Goal: Information Seeking & Learning: Learn about a topic

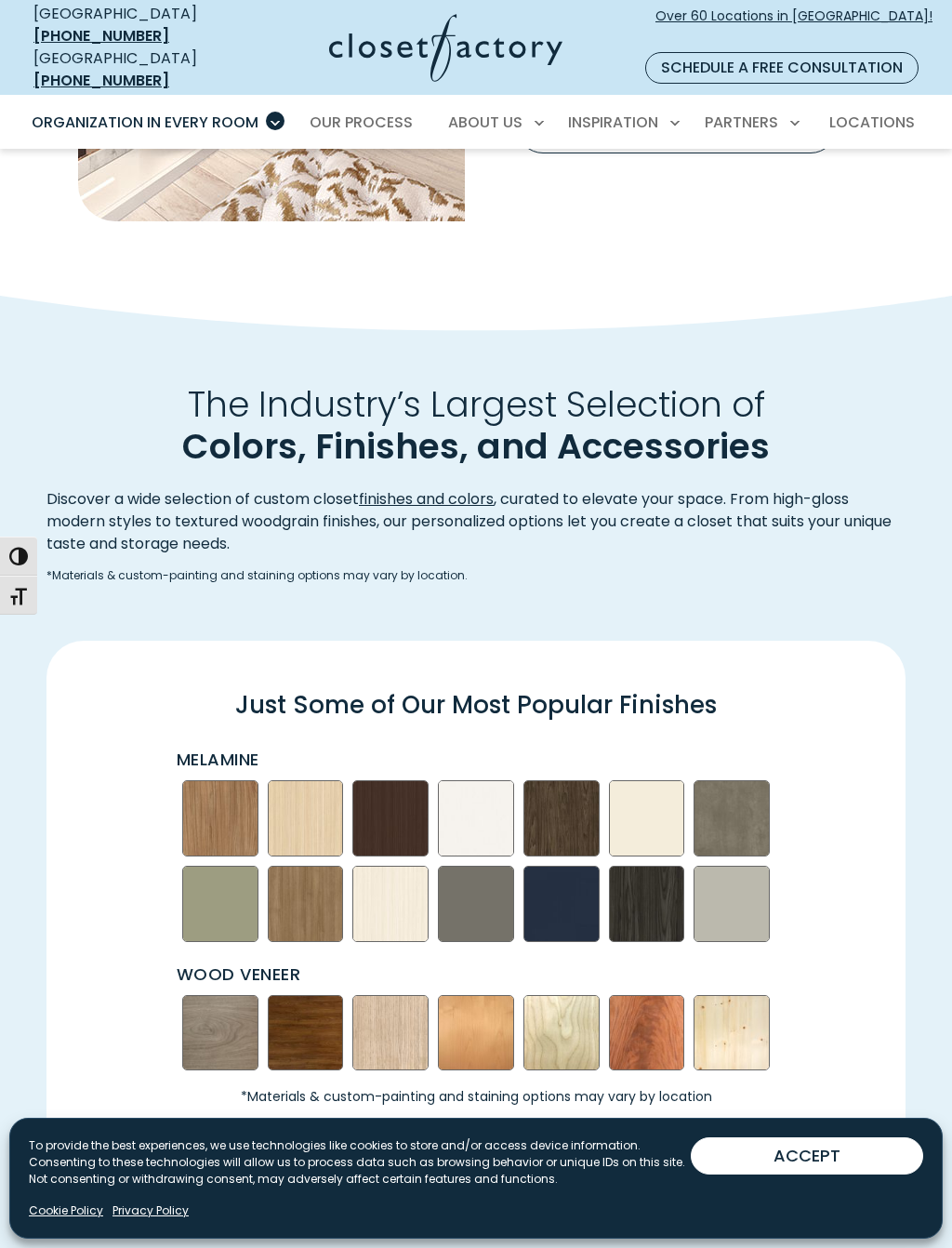
scroll to position [1869, 0]
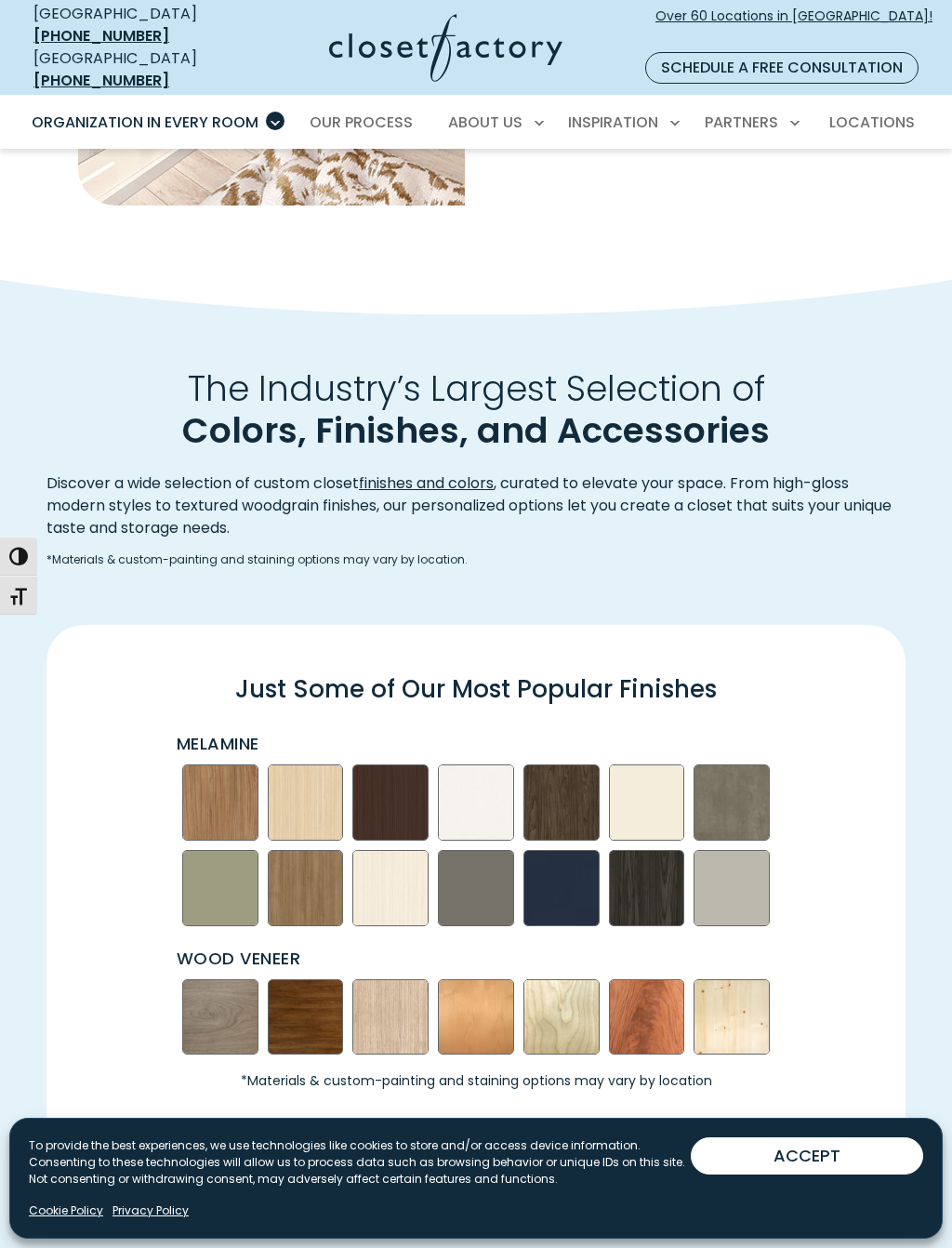
click at [494, 979] on img "Swatch Grid" at bounding box center [476, 1017] width 76 height 76
click at [484, 979] on img "Swatch Grid" at bounding box center [476, 1017] width 76 height 76
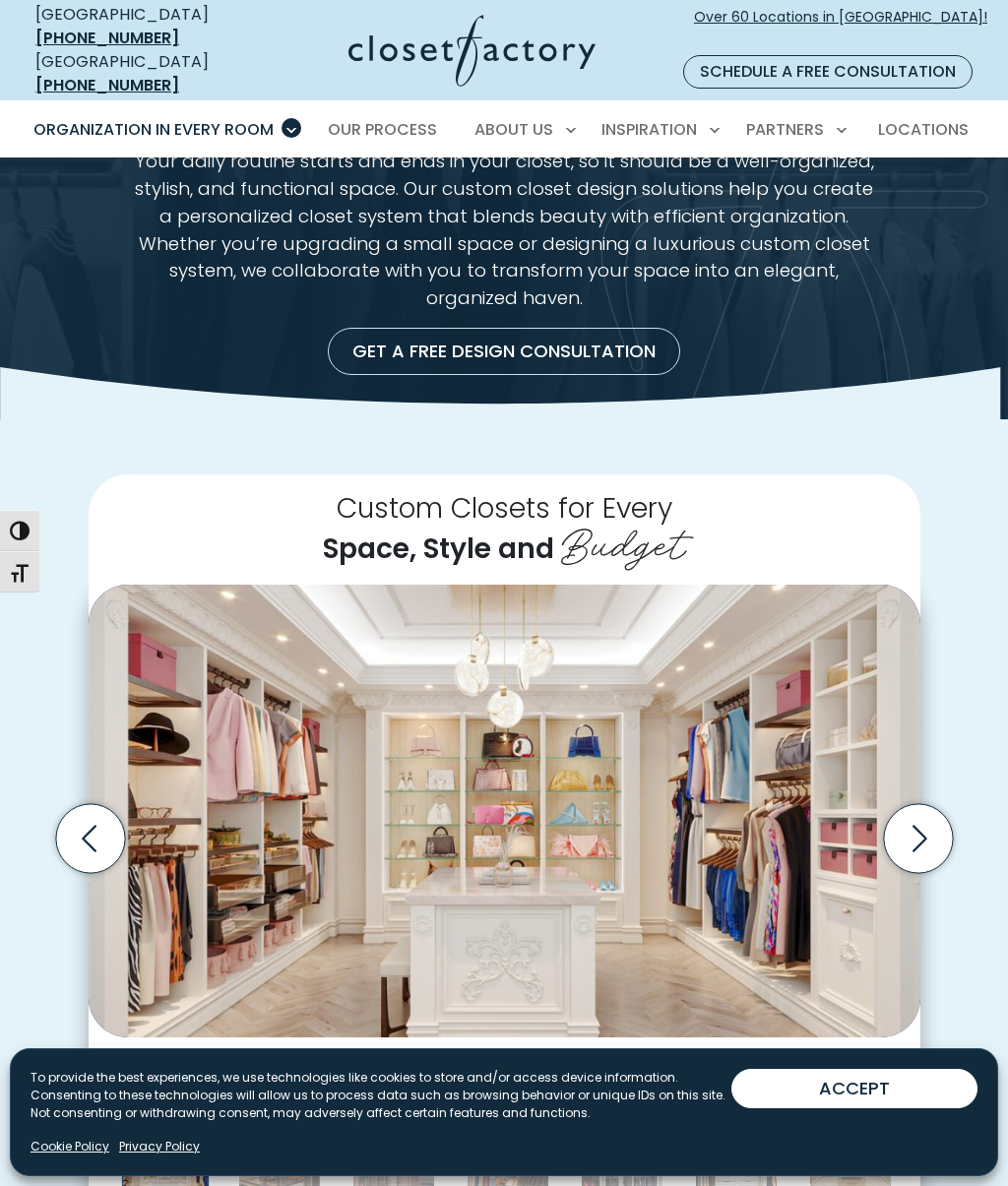
scroll to position [141, 0]
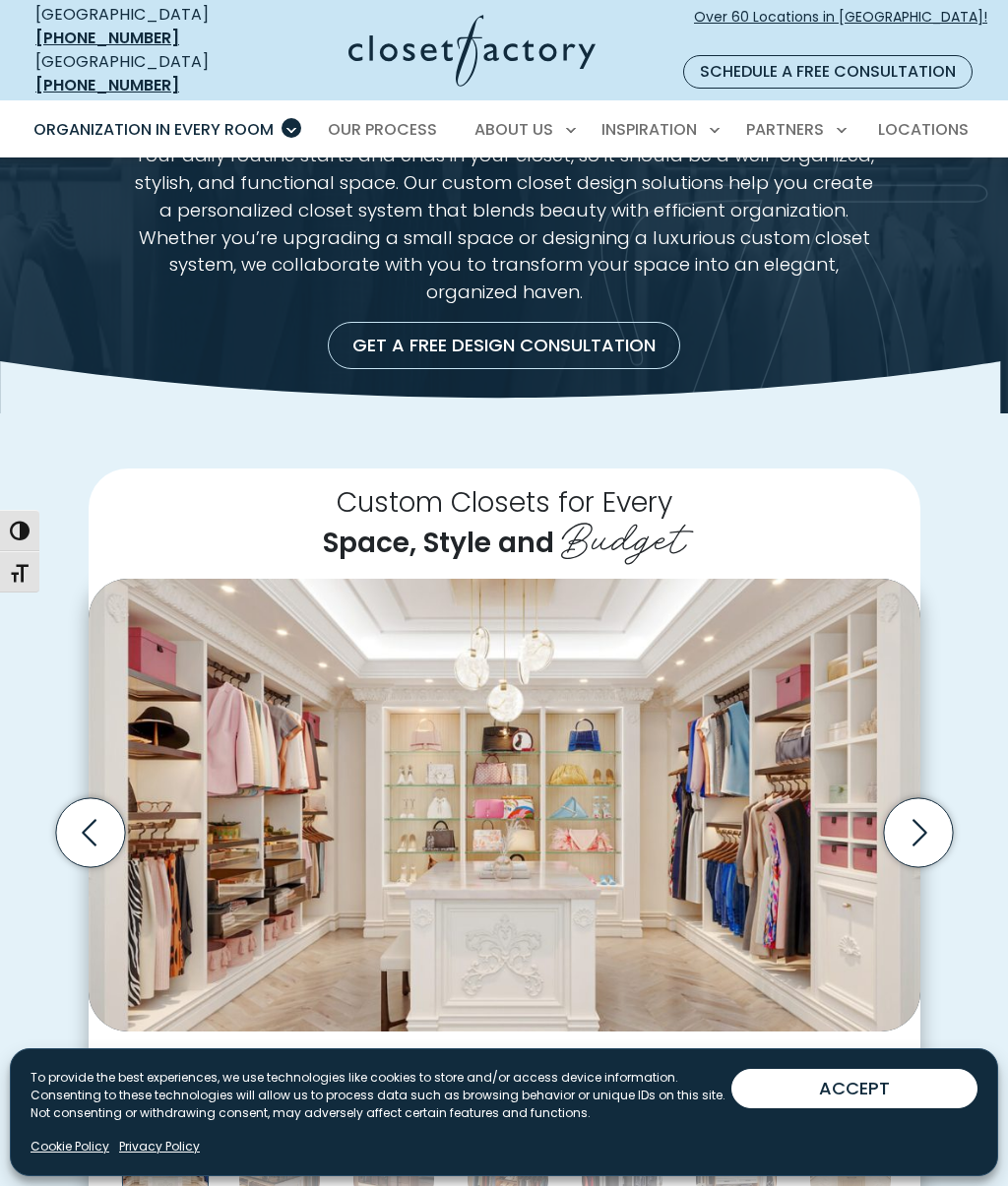
click at [926, 798] on icon "Next slide" at bounding box center [917, 833] width 69 height 69
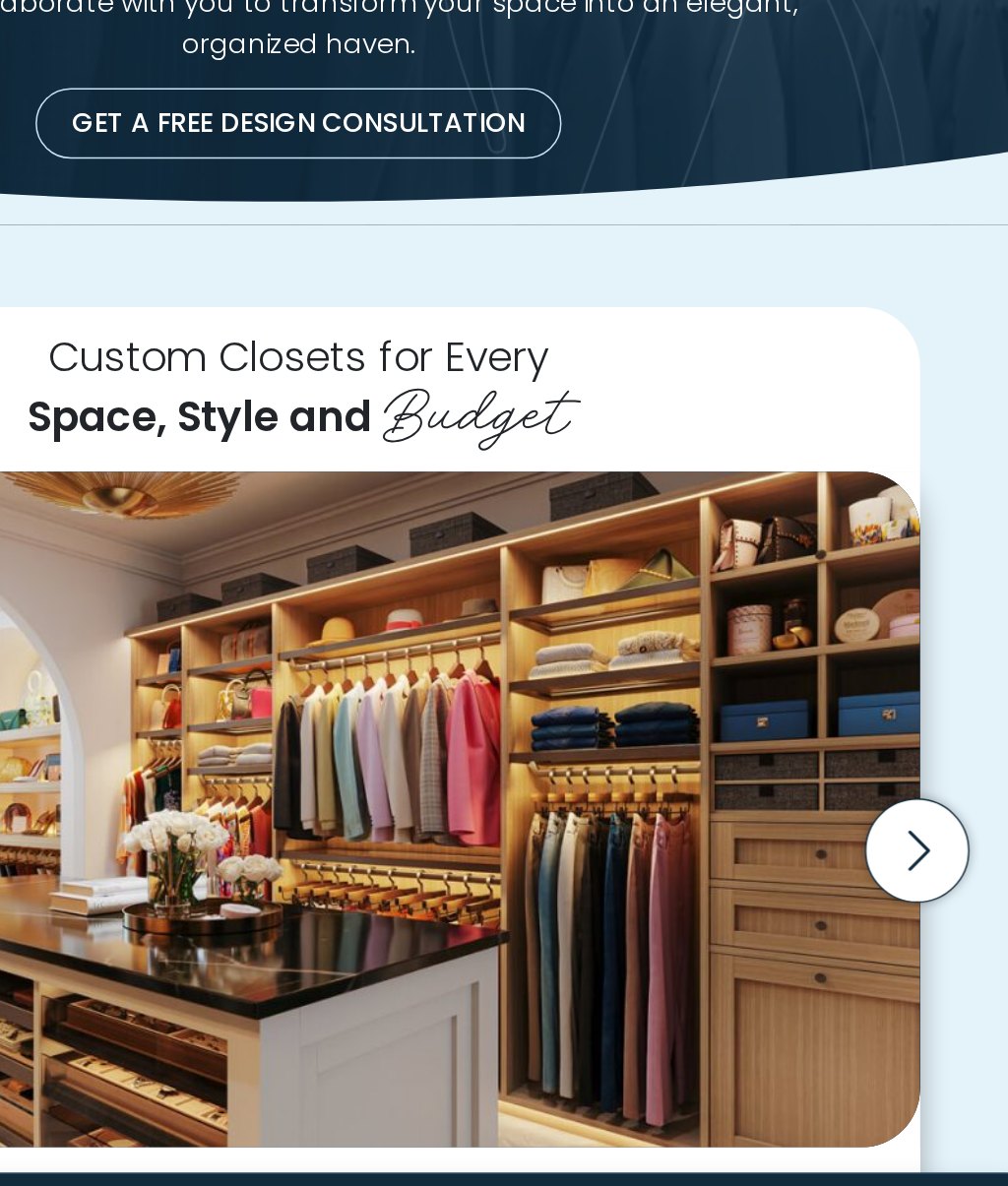
click at [883, 798] on icon "Next slide" at bounding box center [917, 833] width 69 height 69
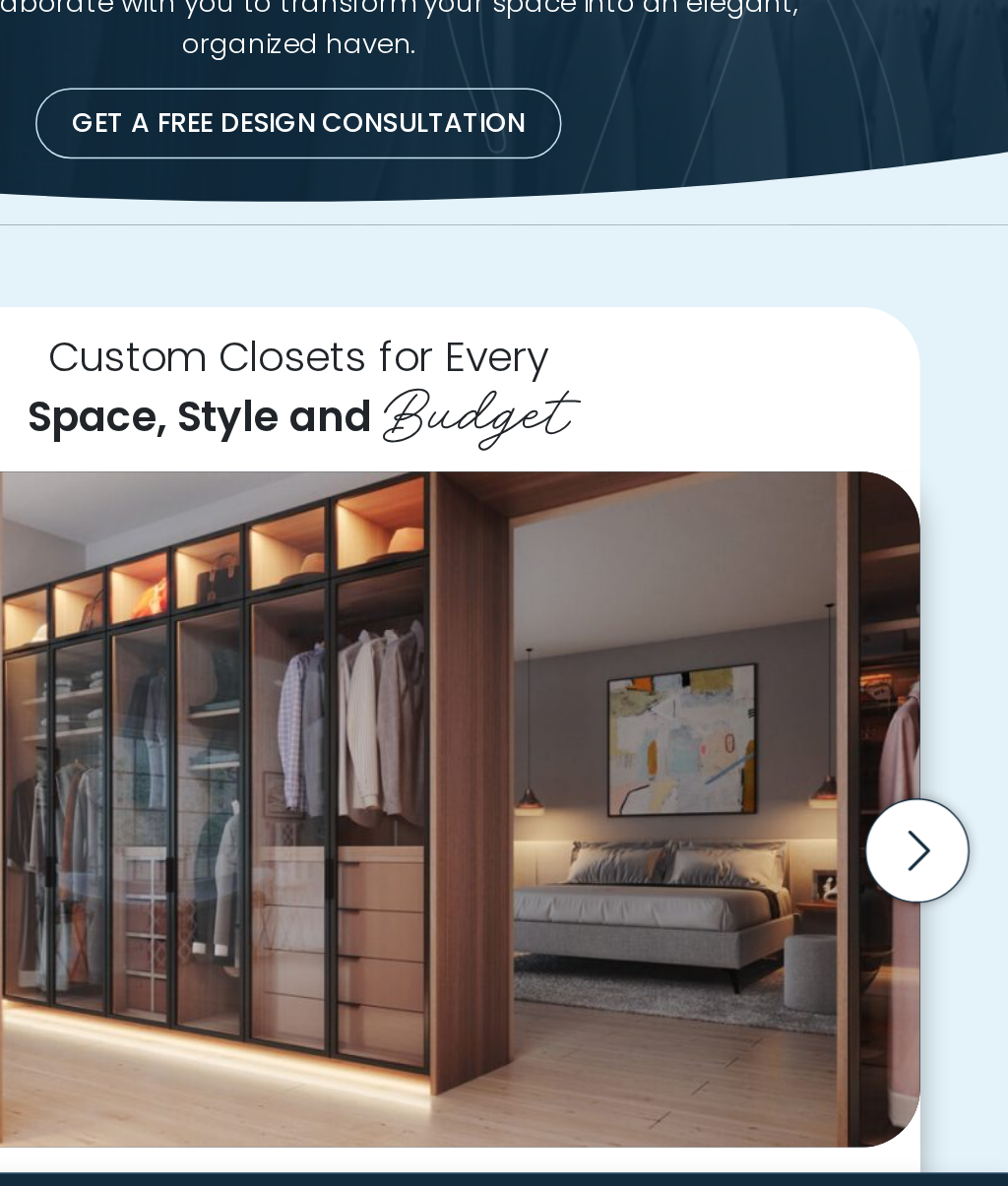
click at [883, 798] on icon "Next slide" at bounding box center [917, 833] width 69 height 69
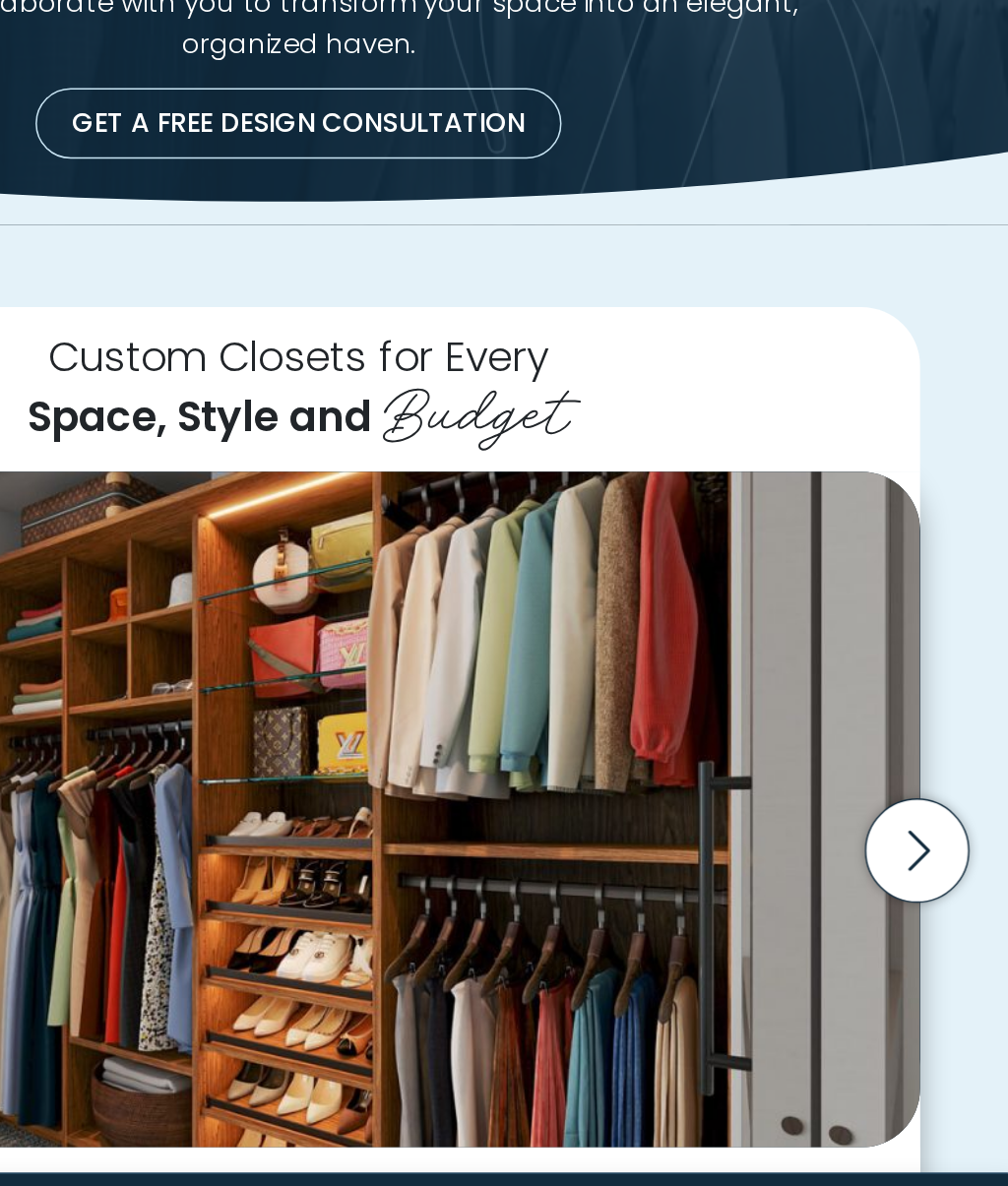
click at [883, 798] on icon "Next slide" at bounding box center [917, 833] width 69 height 69
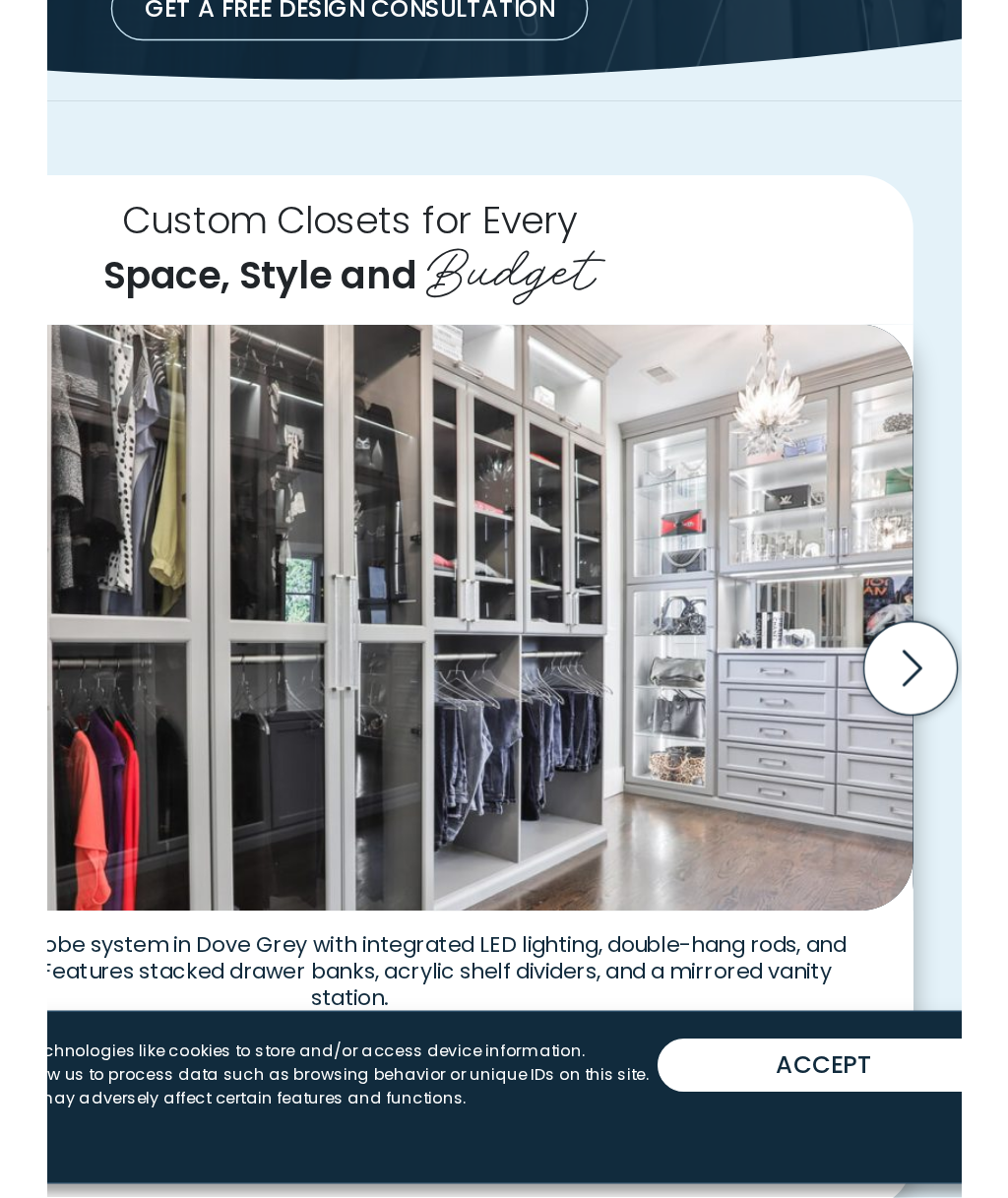
scroll to position [94, 0]
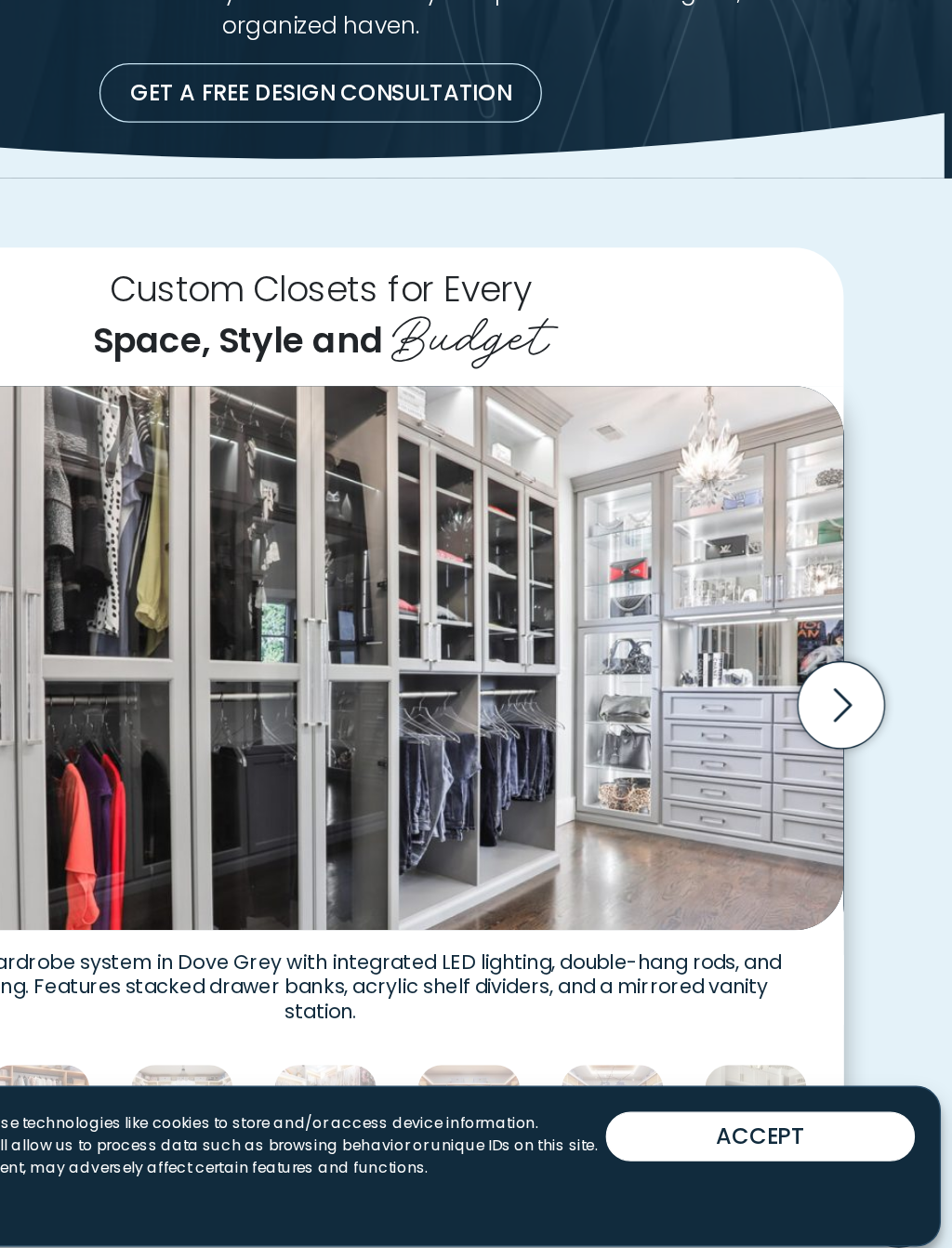
click at [834, 799] on icon "Next slide" at bounding box center [866, 831] width 65 height 65
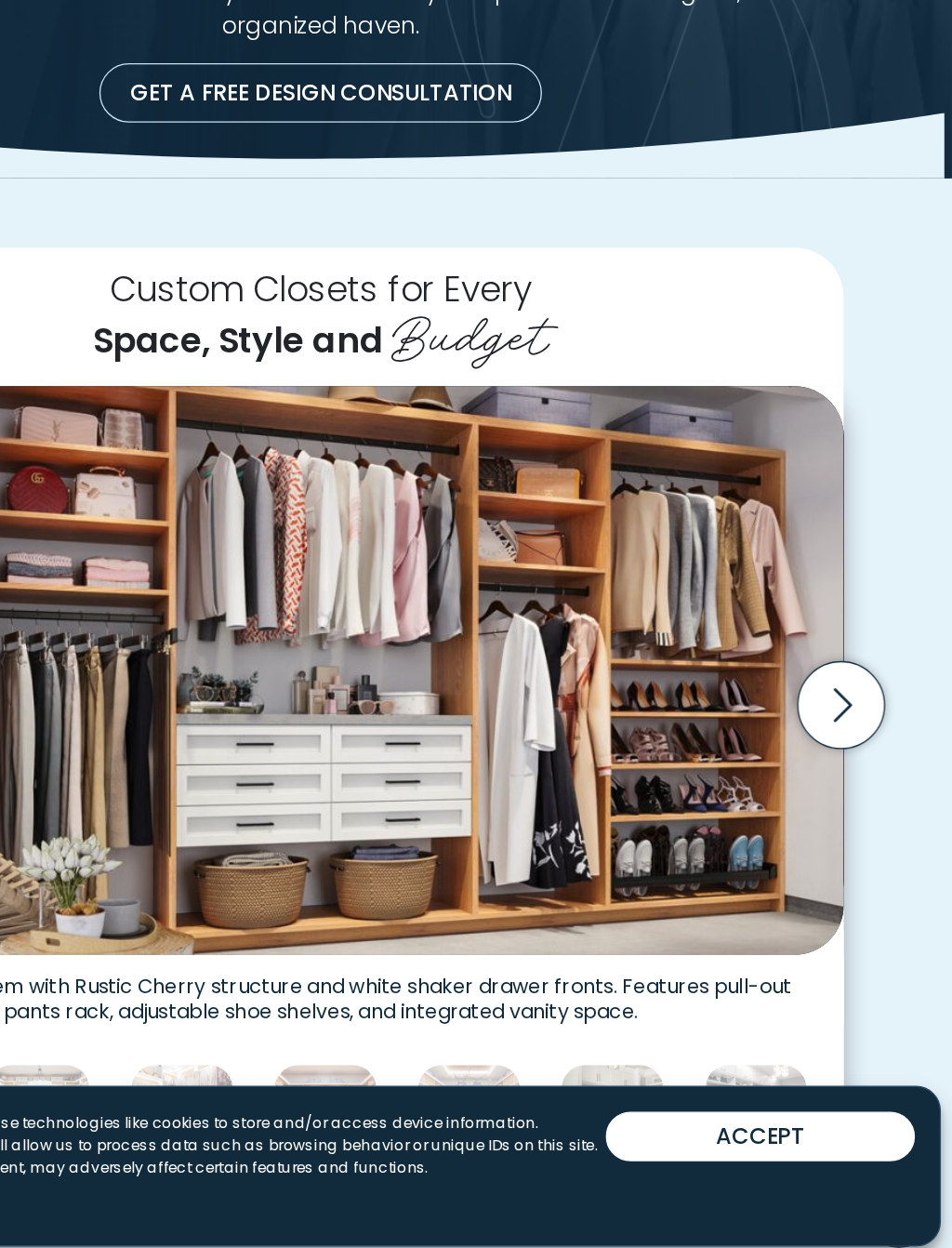
click at [834, 799] on icon "Next slide" at bounding box center [866, 831] width 65 height 65
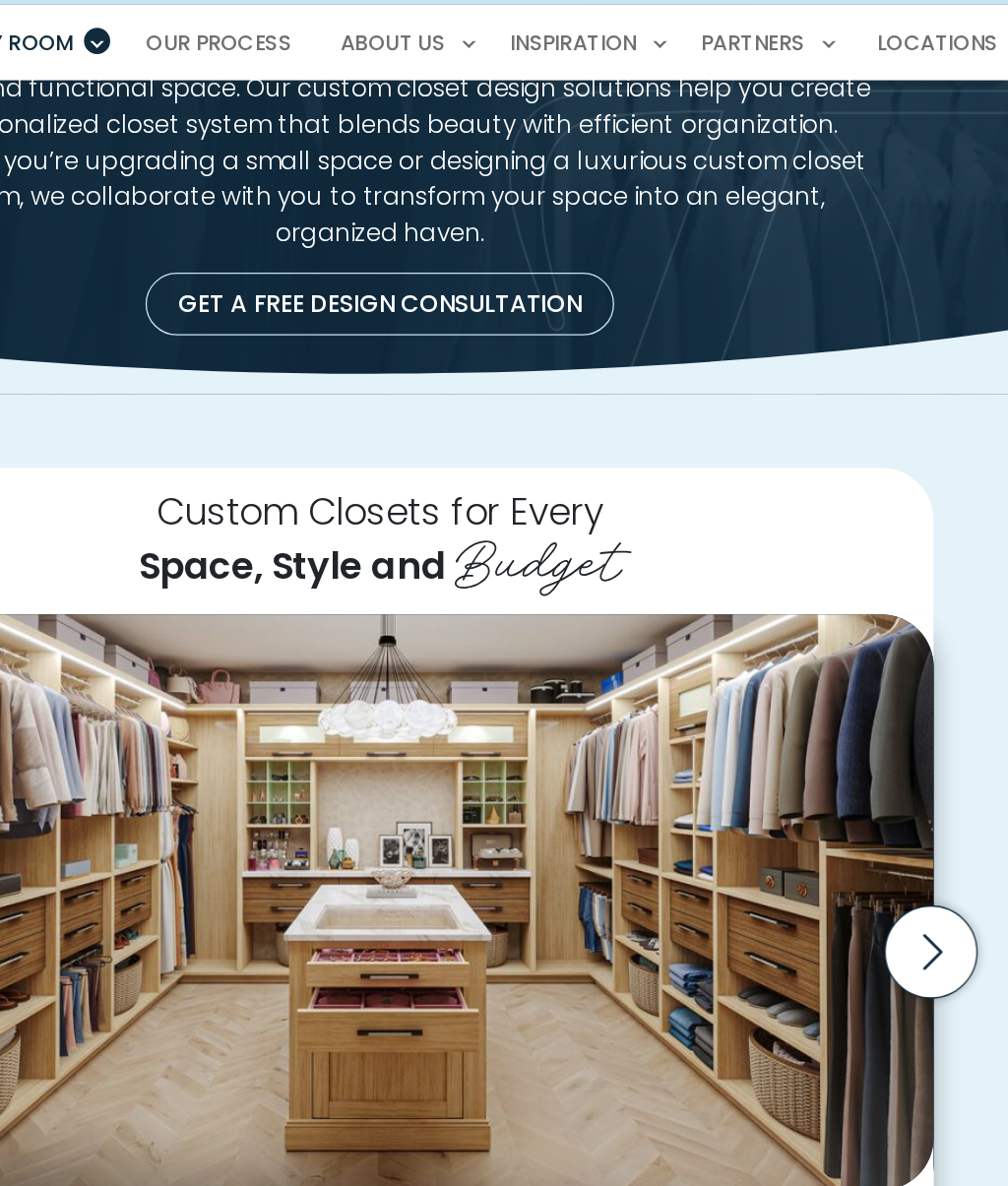
scroll to position [0, 0]
